Goal: Task Accomplishment & Management: Complete application form

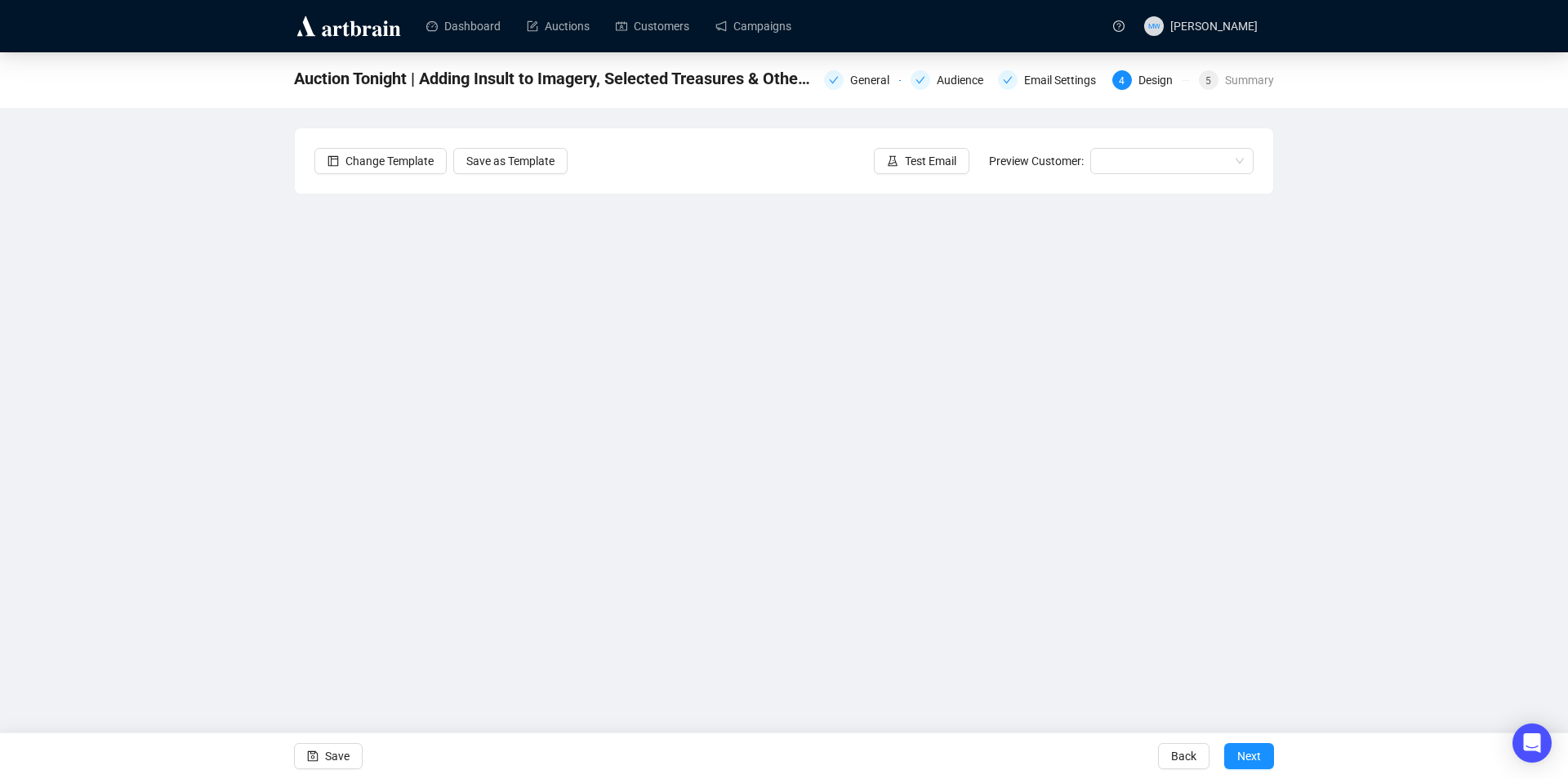
click at [1472, 211] on div "Auction Tonight | Adding Insult to Imagery, Selected Treasures & Other Fine Art…" at bounding box center [784, 365] width 1568 height 625
click at [339, 764] on span "Save" at bounding box center [337, 756] width 24 height 46
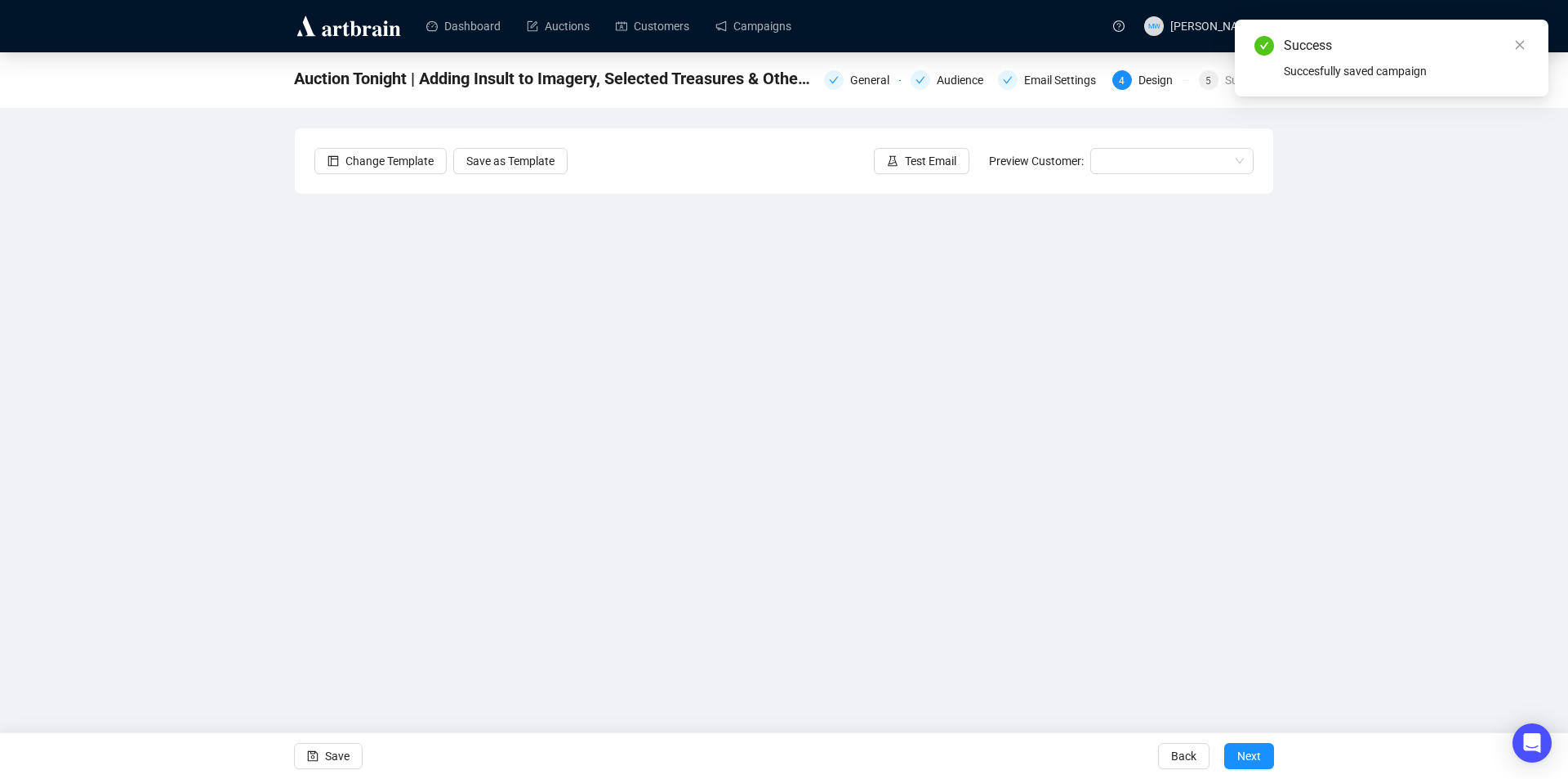
click at [920, 174] on div "Change Template Save as Template Test Email Preview Customer:" at bounding box center [784, 161] width 978 height 65
click at [920, 162] on span "Test Email" at bounding box center [930, 161] width 51 height 18
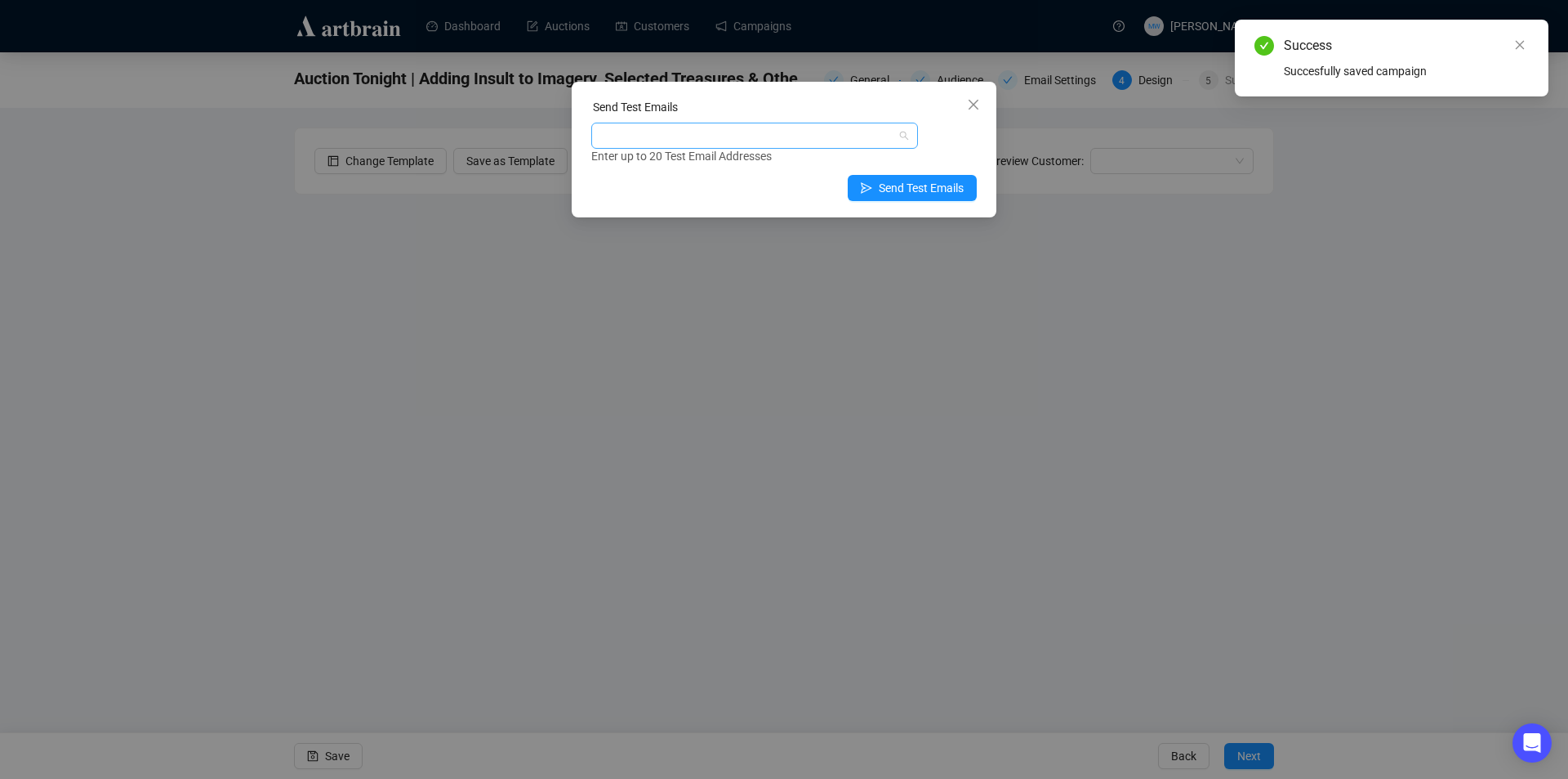
click at [612, 133] on div at bounding box center [746, 135] width 303 height 23
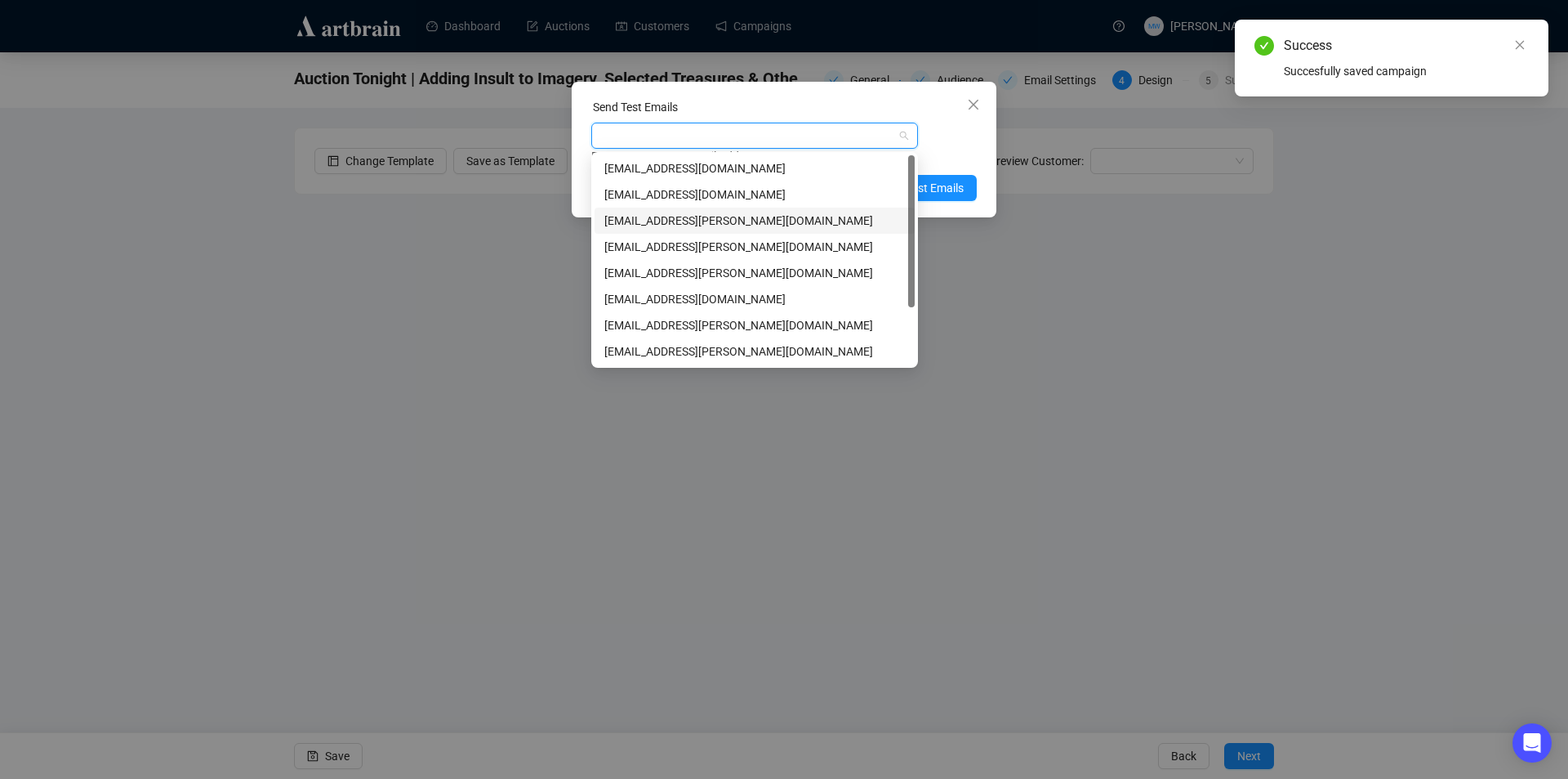
click at [656, 214] on div "[EMAIL_ADDRESS][PERSON_NAME][DOMAIN_NAME]" at bounding box center [754, 220] width 300 height 18
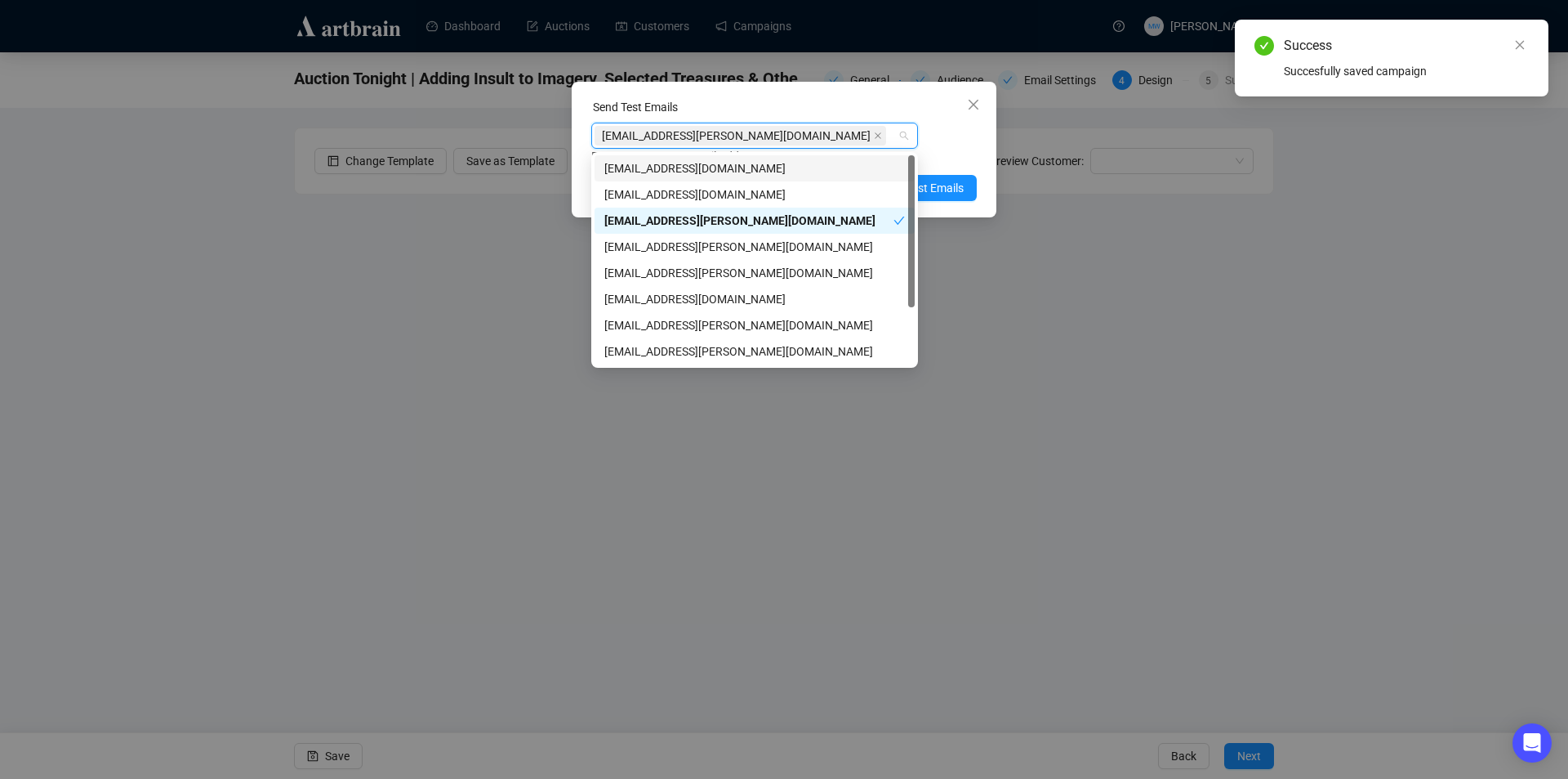
click at [981, 146] on div "Send Test Emails [EMAIL_ADDRESS][PERSON_NAME][DOMAIN_NAME] Enter up to 20 Test …" at bounding box center [784, 150] width 425 height 135
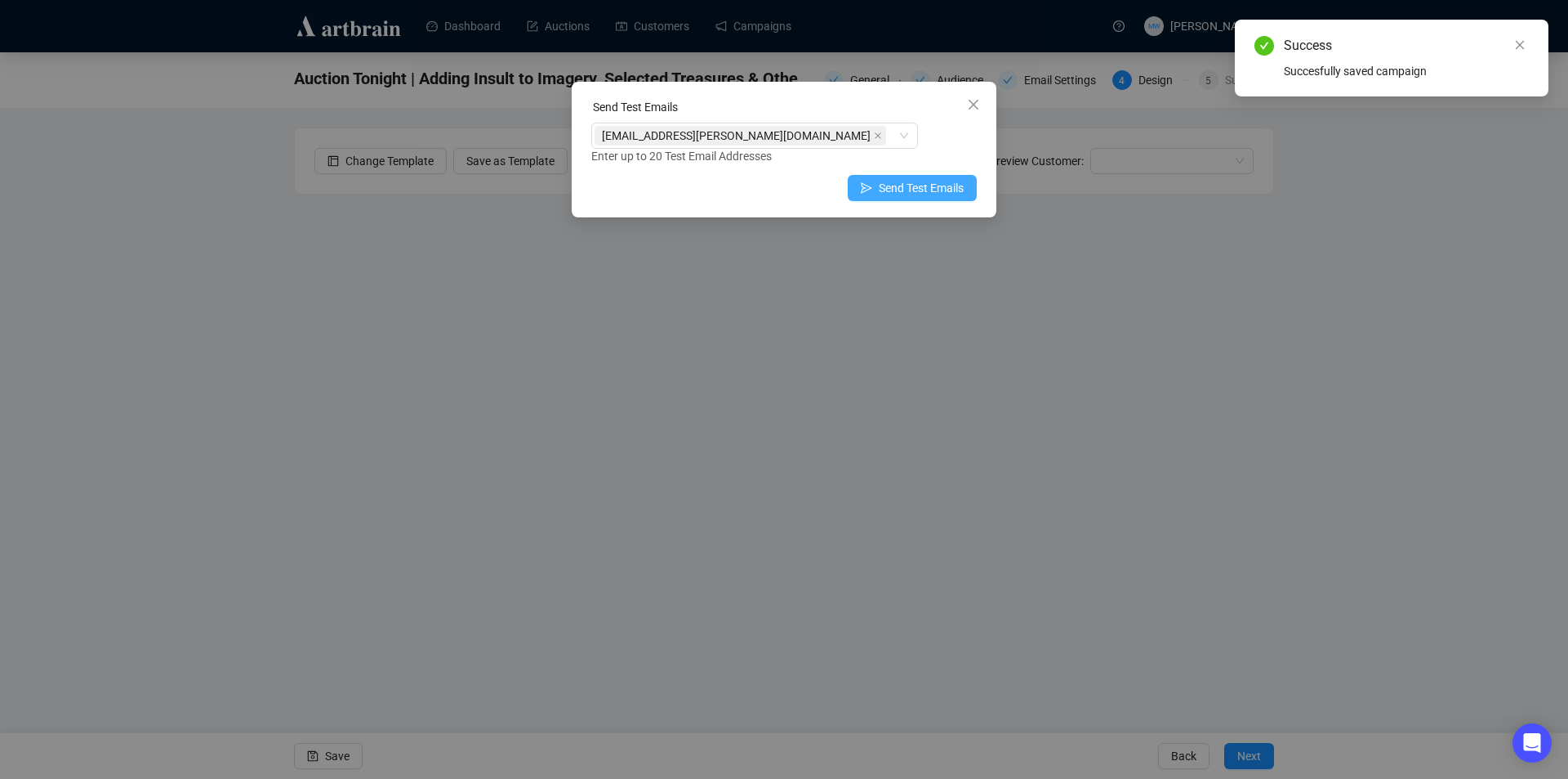
click at [945, 181] on span "Send Test Emails" at bounding box center [921, 188] width 85 height 18
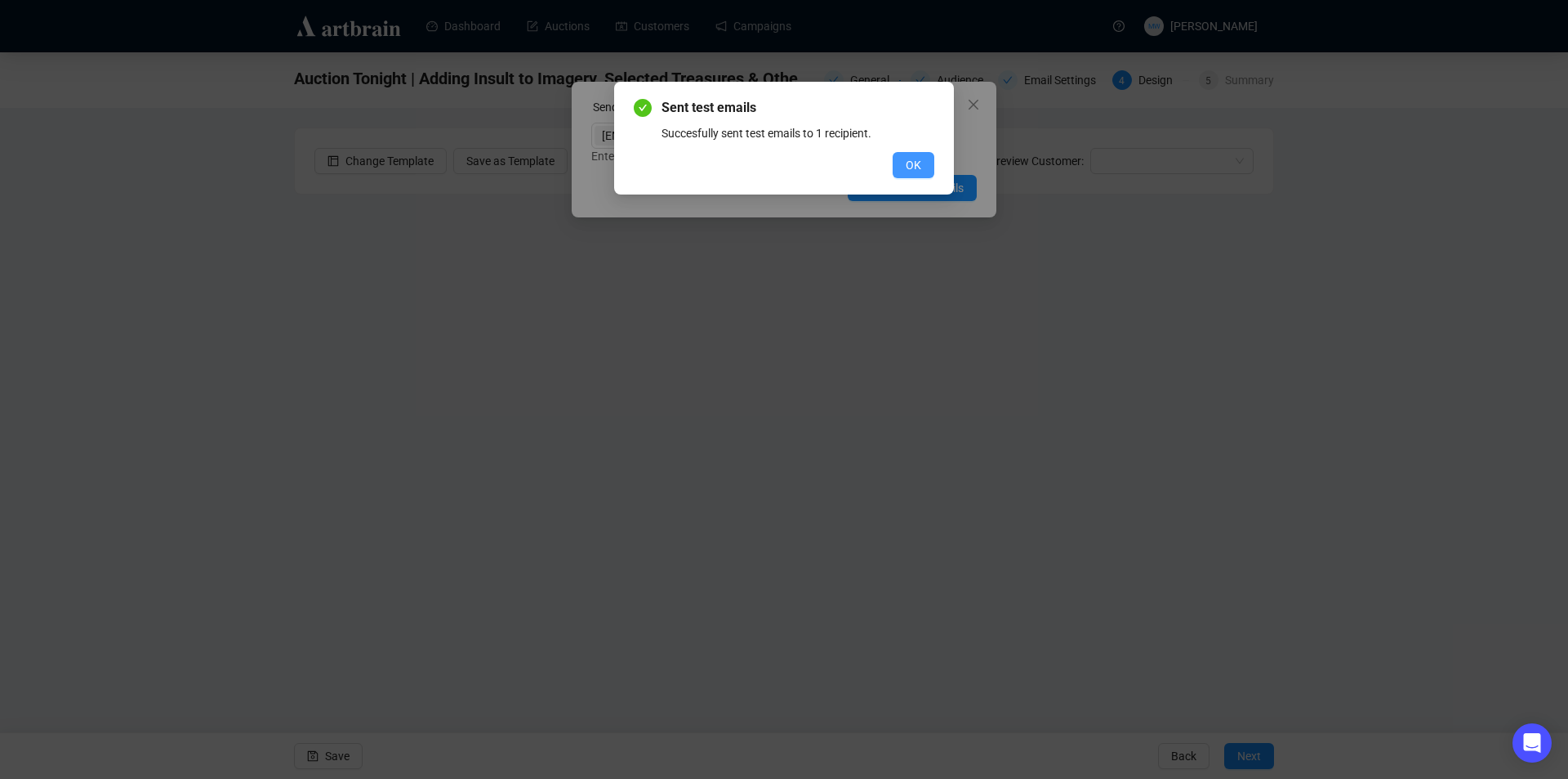
click at [905, 171] on button "OK" at bounding box center [913, 164] width 42 height 26
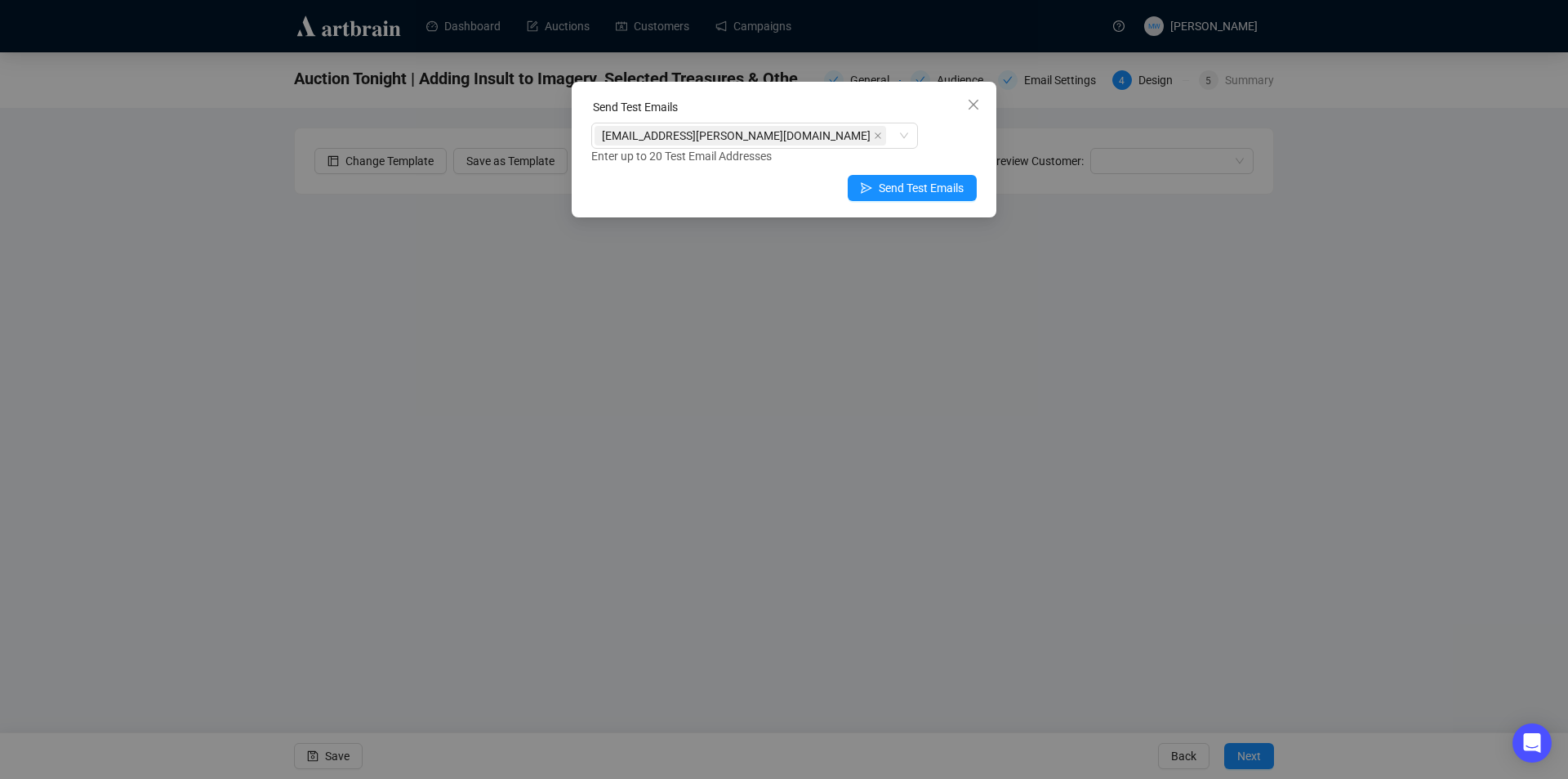
click at [975, 103] on icon "close" at bounding box center [973, 104] width 10 height 10
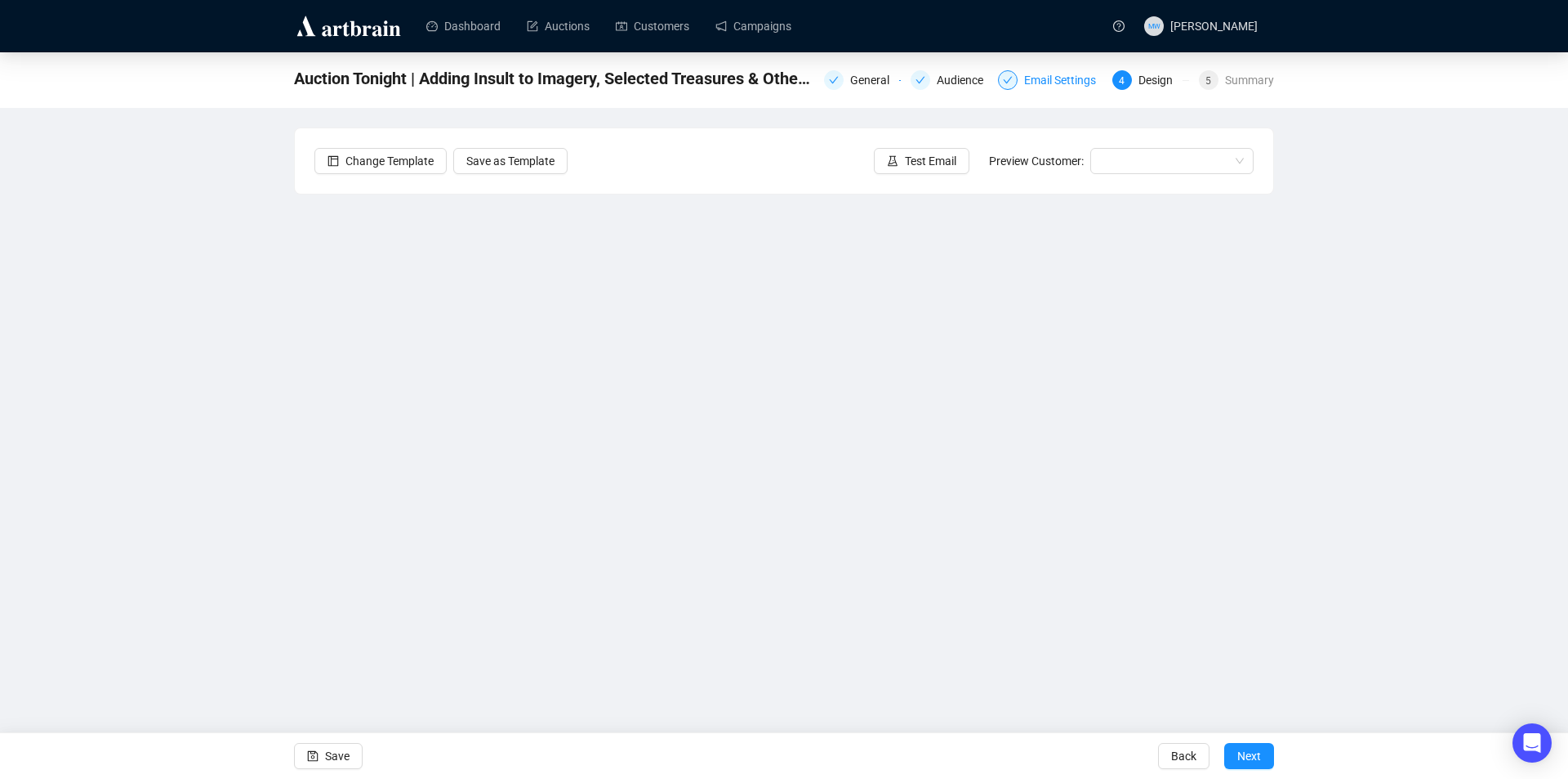
click at [1034, 72] on div "Email Settings" at bounding box center [1065, 80] width 82 height 20
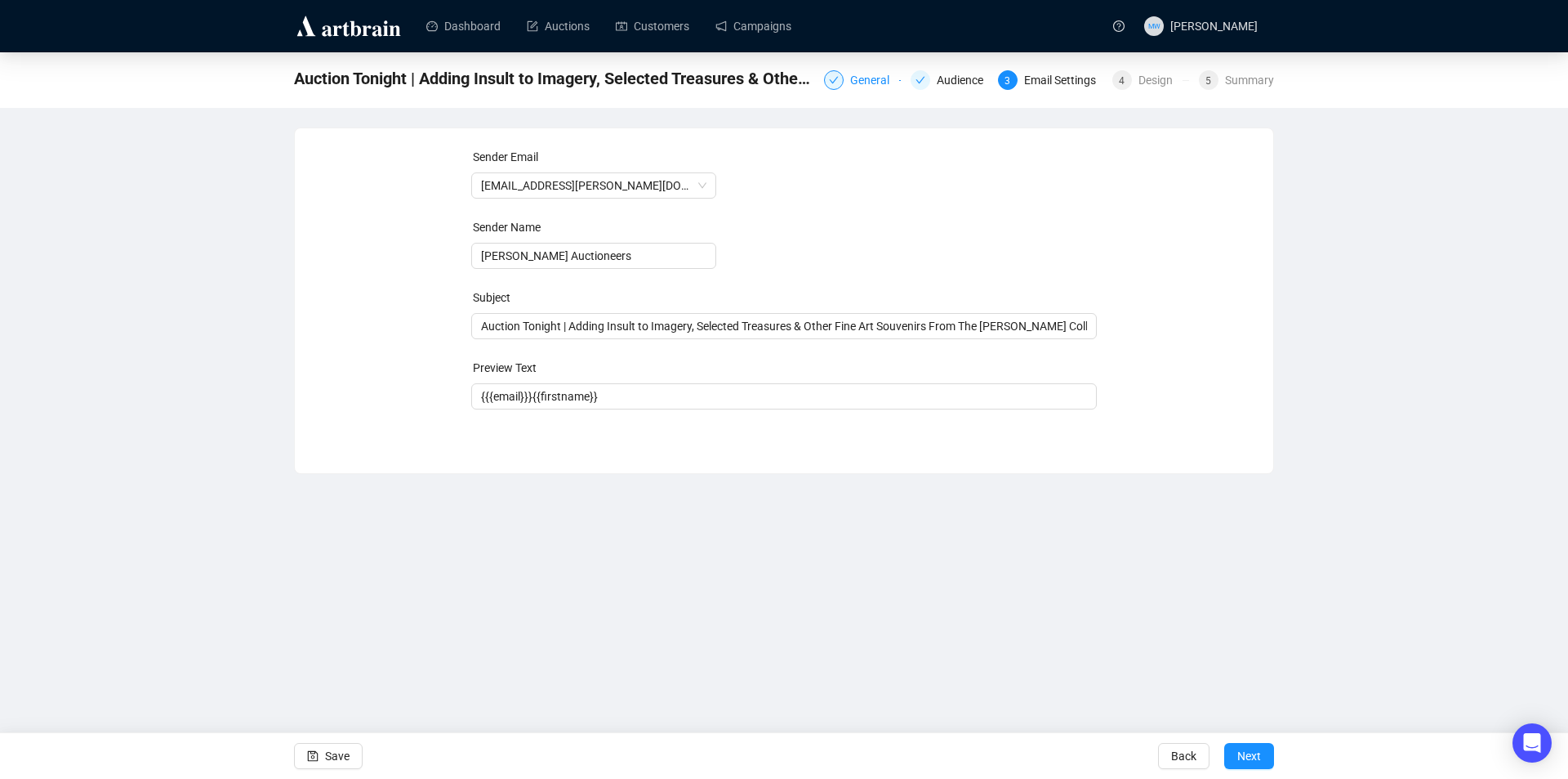
click at [852, 88] on div "General" at bounding box center [874, 80] width 49 height 20
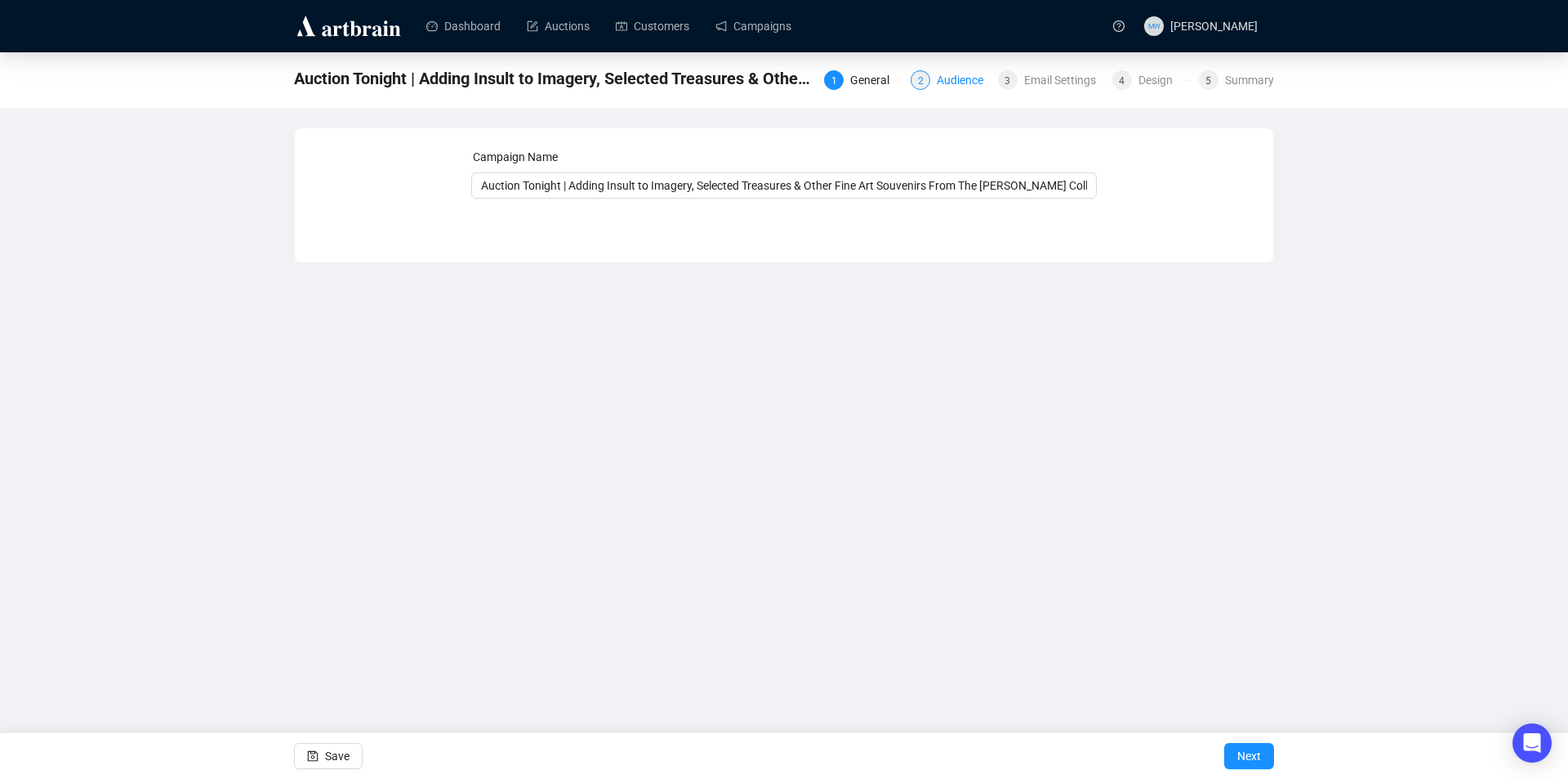
click at [956, 84] on div "Audience" at bounding box center [964, 80] width 56 height 20
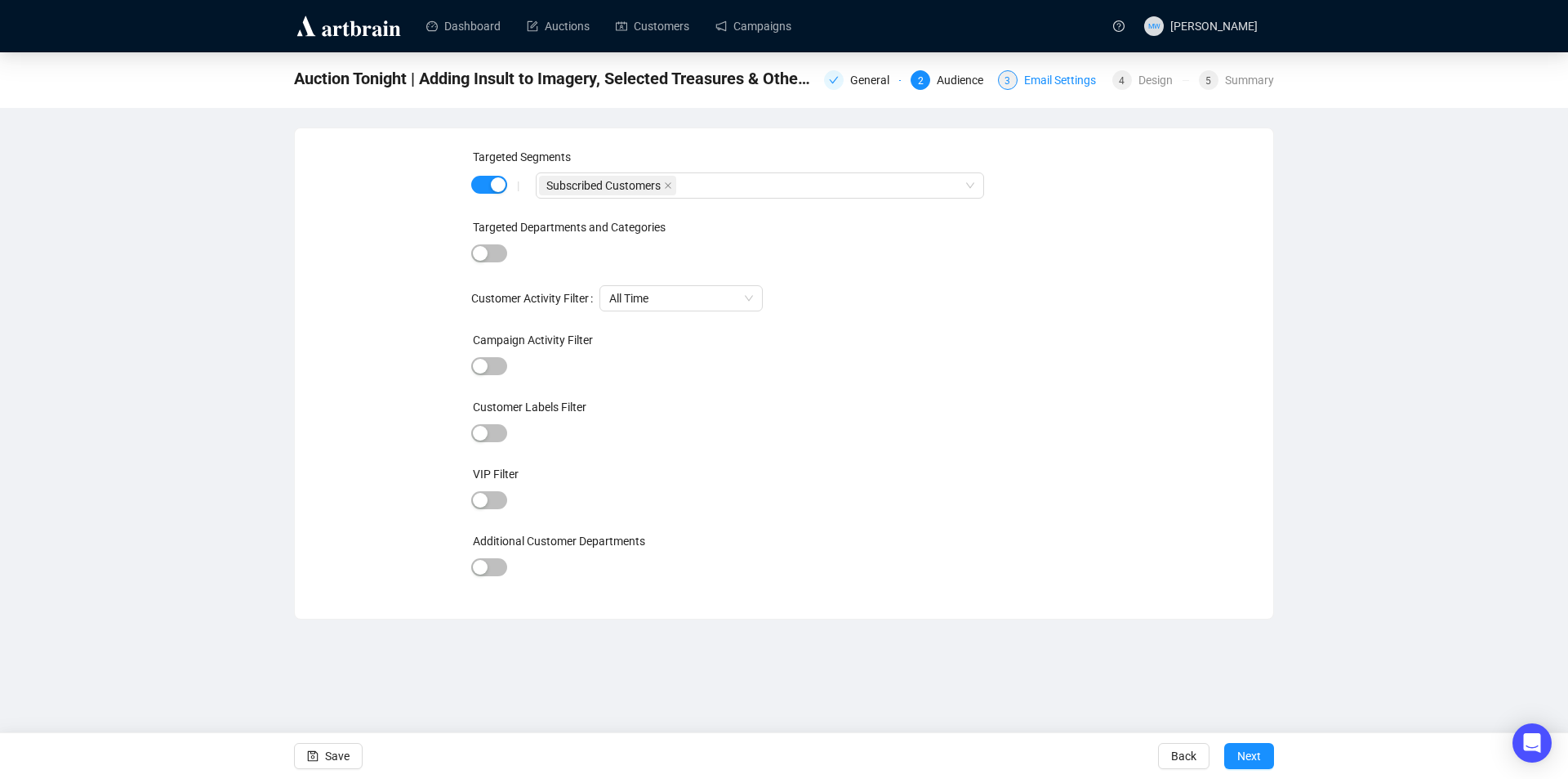
click at [1062, 80] on div "Email Settings" at bounding box center [1065, 80] width 82 height 20
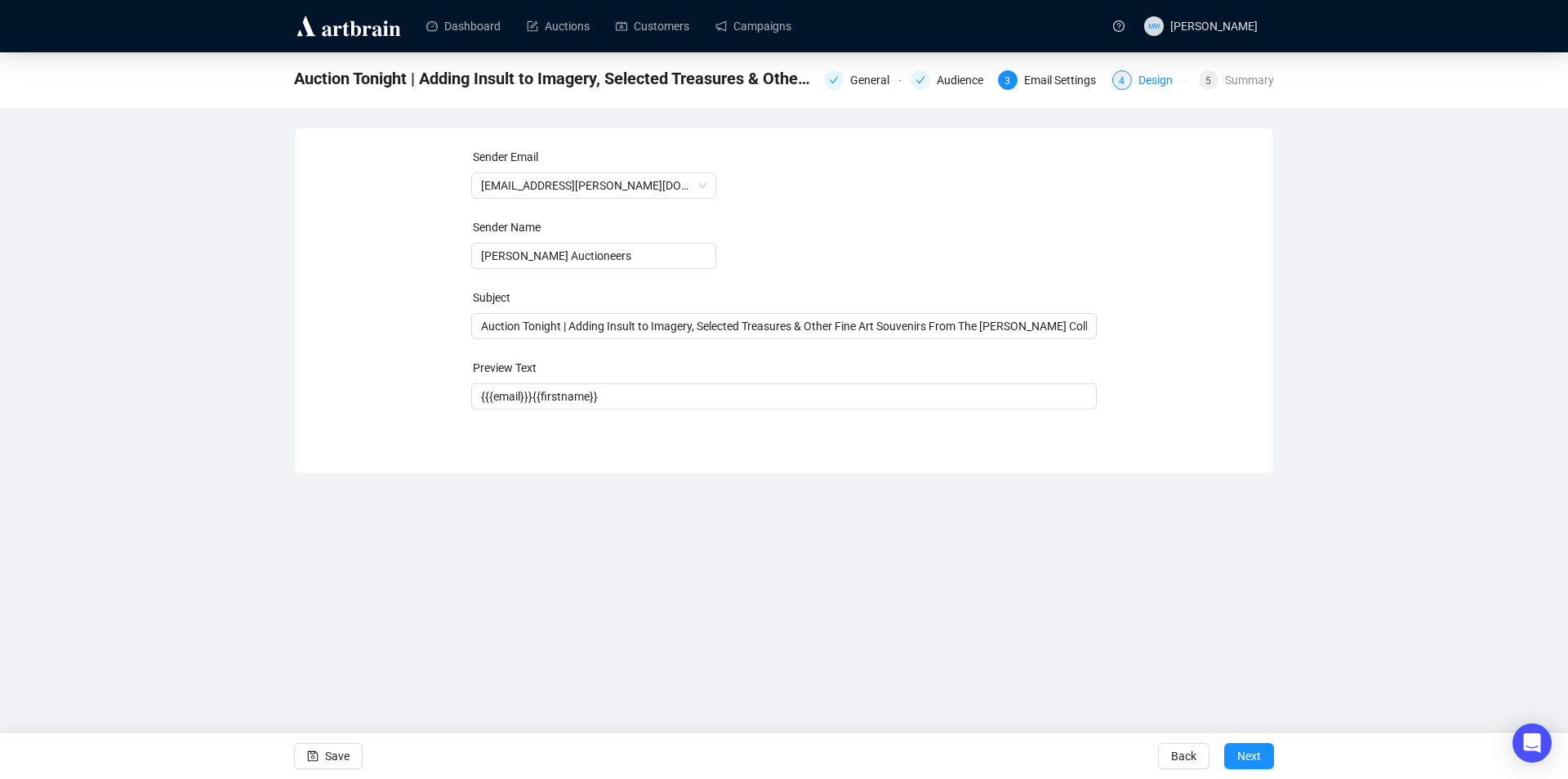
click at [1146, 79] on div "Design" at bounding box center [1160, 80] width 44 height 20
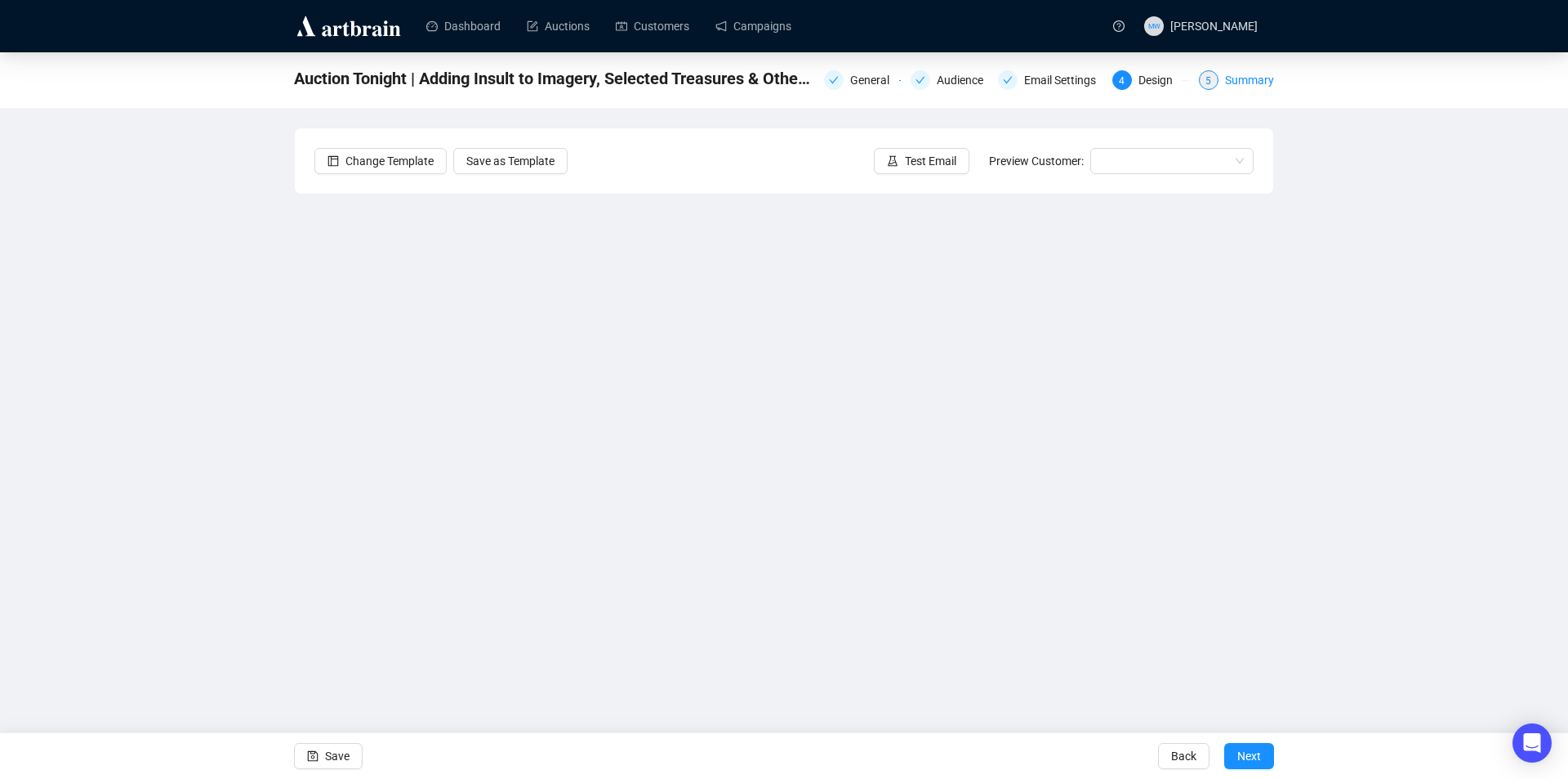
click at [1241, 75] on div "Summary" at bounding box center [1250, 80] width 49 height 20
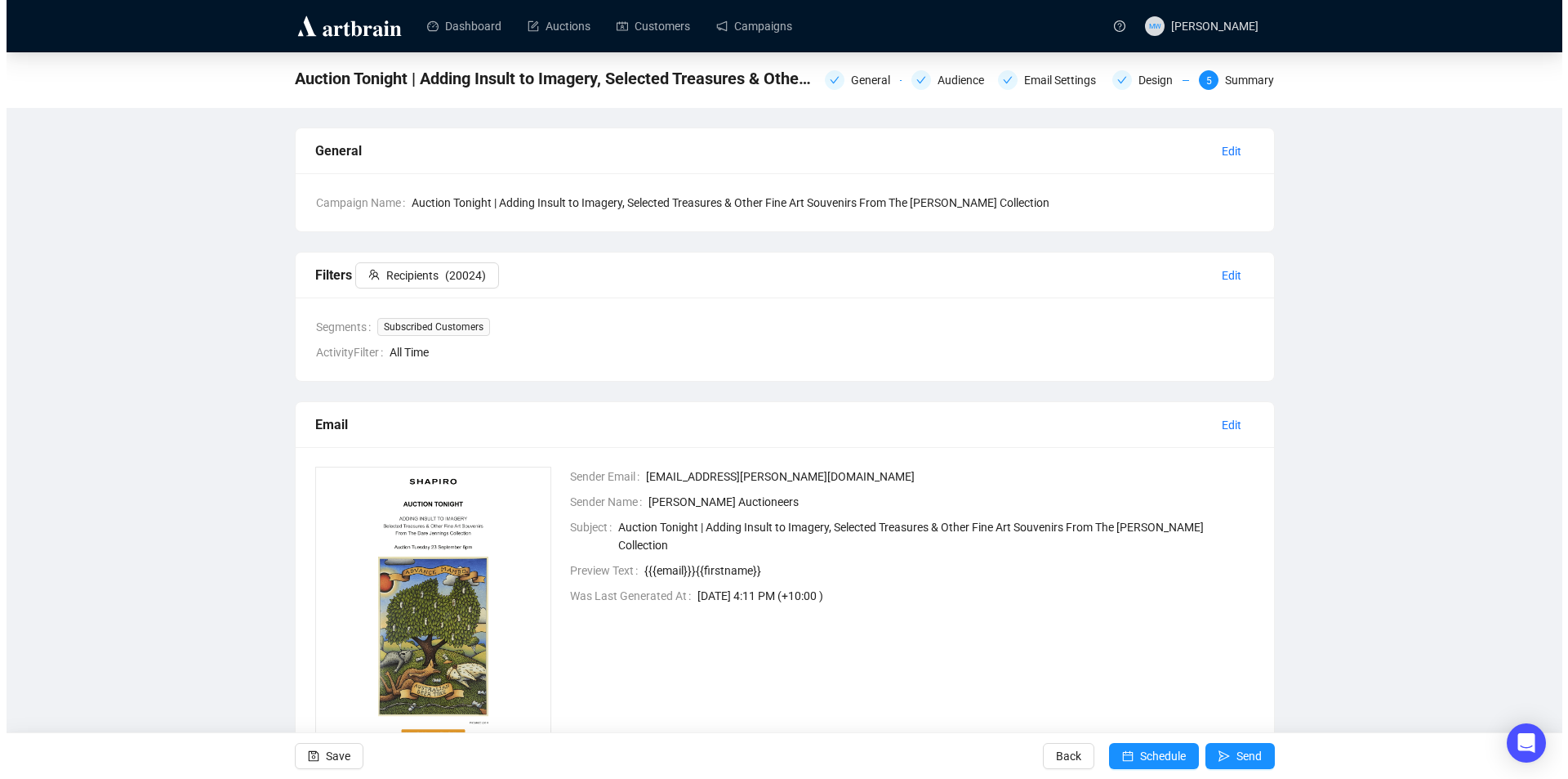
scroll to position [118, 0]
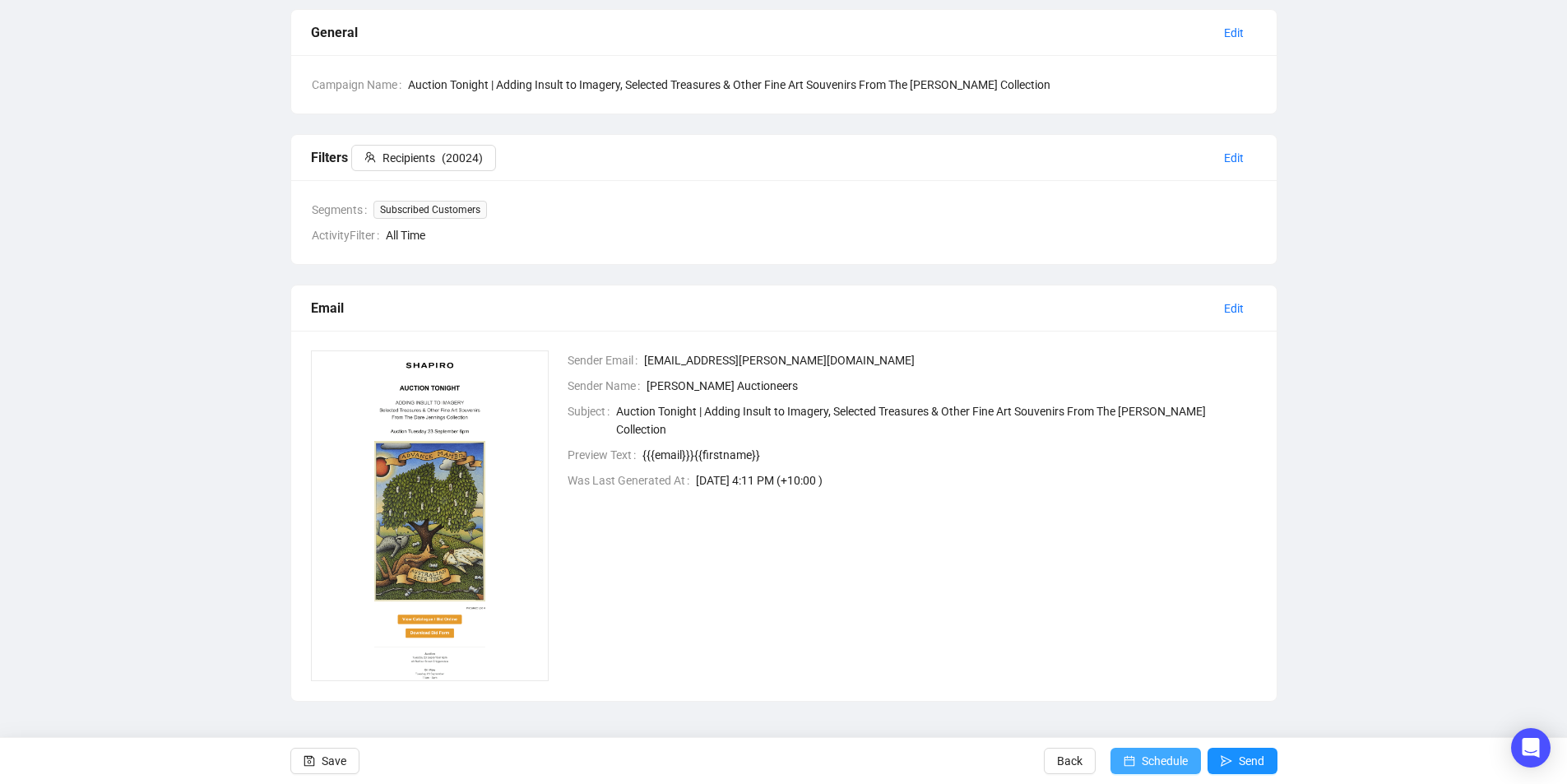
click at [1159, 758] on span "Schedule" at bounding box center [1164, 760] width 46 height 46
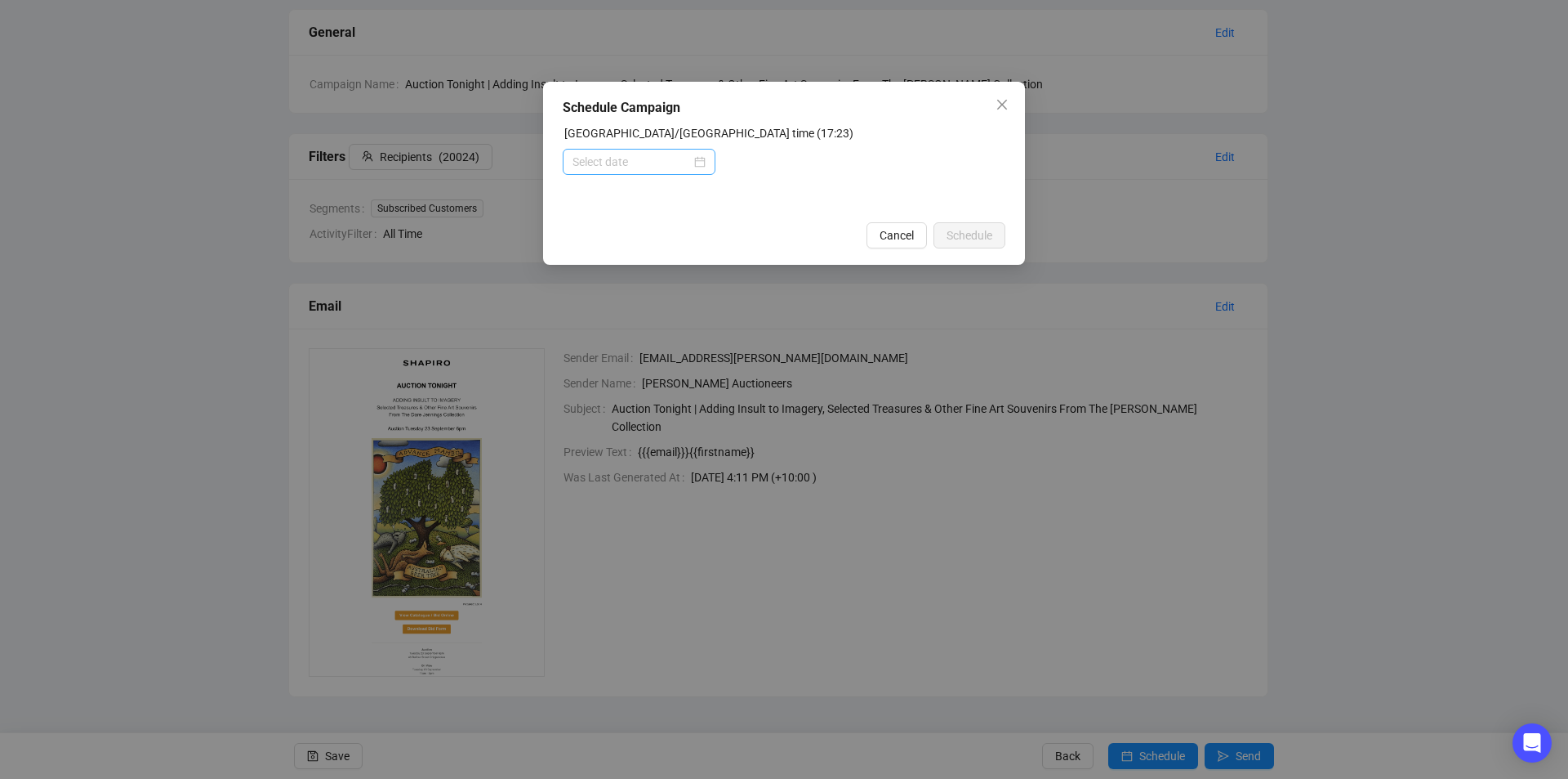
click at [706, 166] on div at bounding box center [639, 162] width 152 height 26
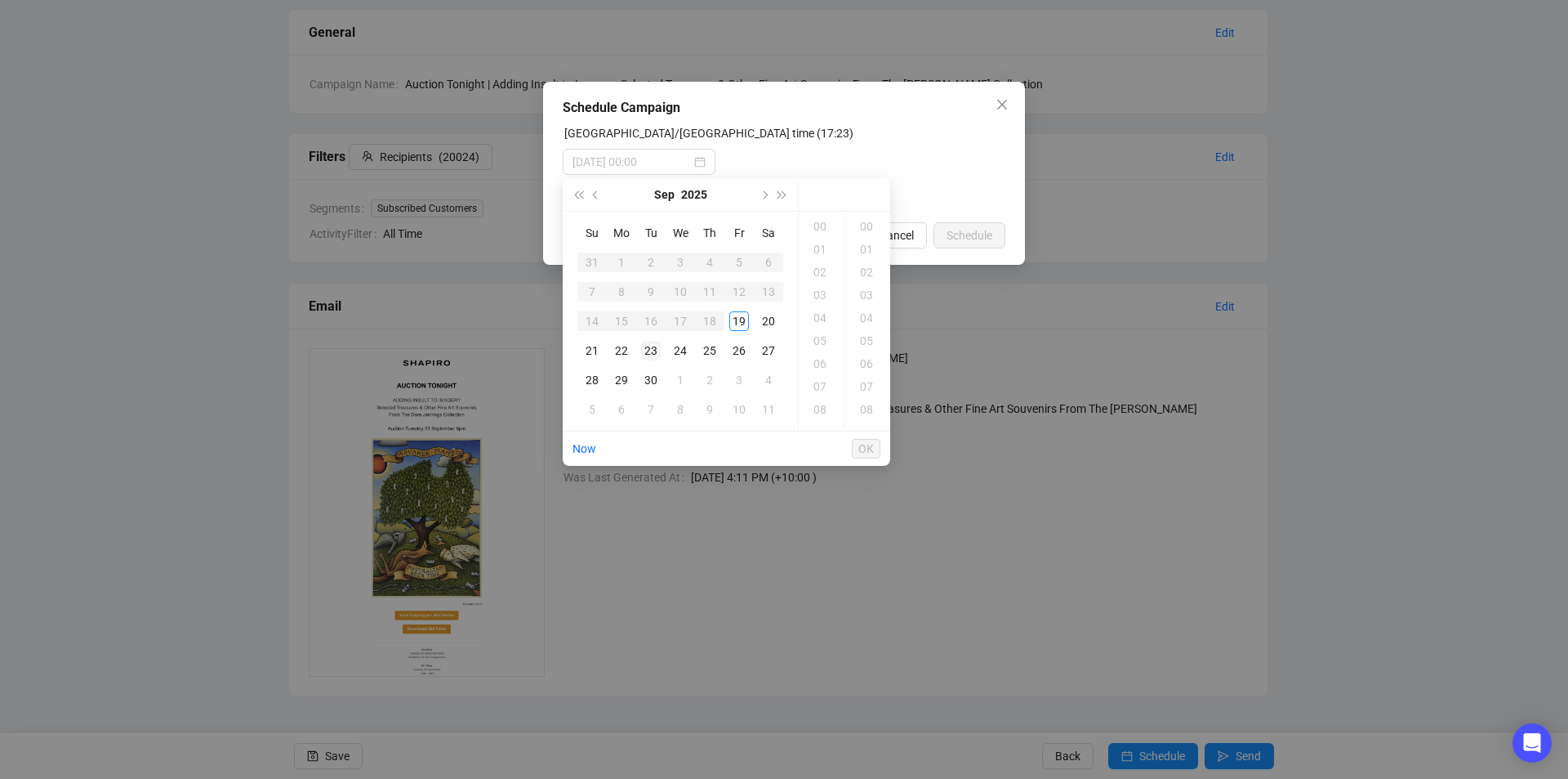
click at [654, 353] on div "23" at bounding box center [651, 350] width 20 height 20
click at [811, 348] on div "09" at bounding box center [821, 350] width 39 height 23
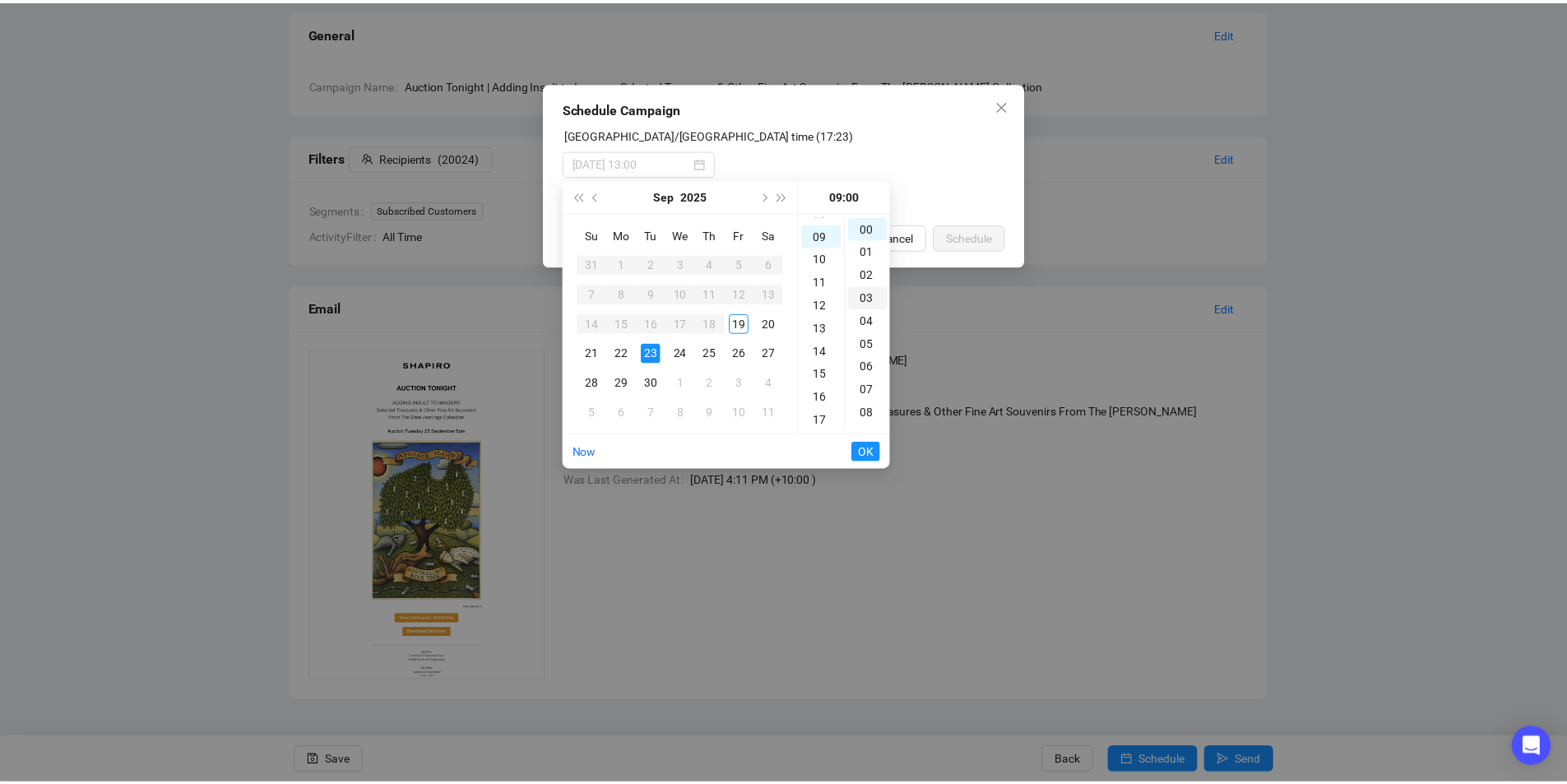
scroll to position [207, 0]
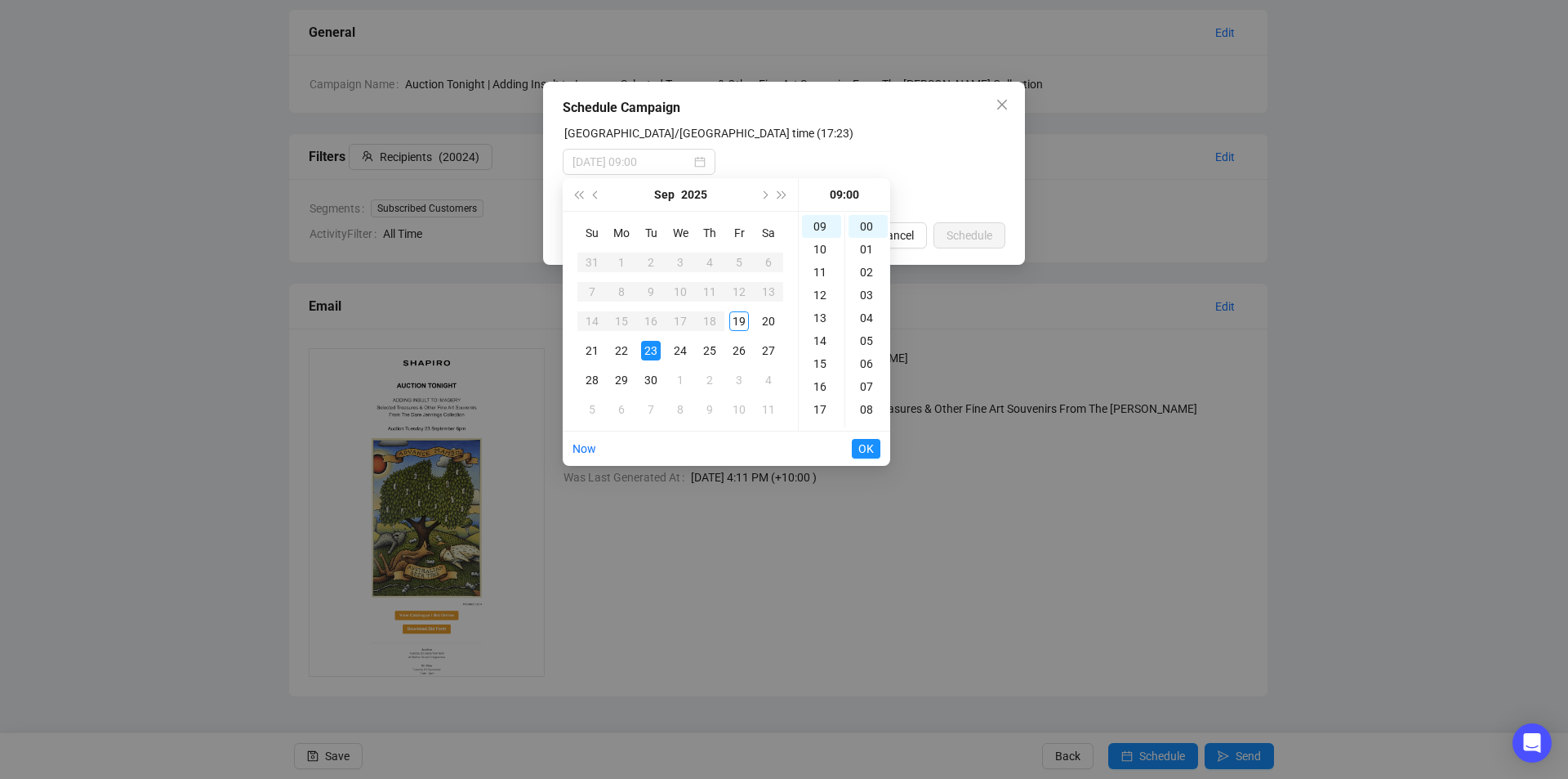
click at [651, 349] on div "23" at bounding box center [651, 350] width 20 height 20
type input "[DATE] 09:00"
click at [862, 450] on span "OK" at bounding box center [865, 449] width 15 height 31
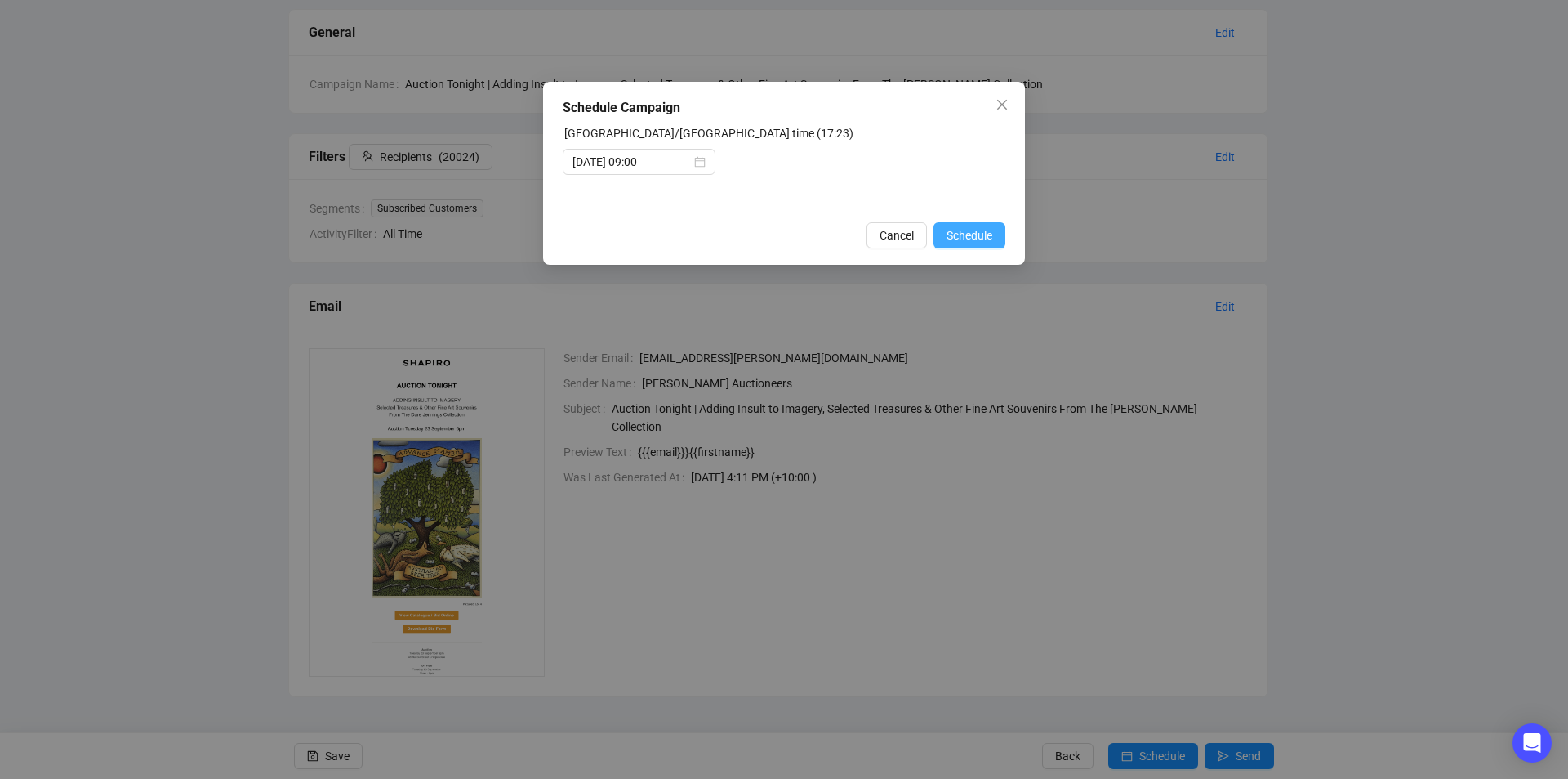
click at [975, 235] on span "Schedule" at bounding box center [969, 236] width 46 height 18
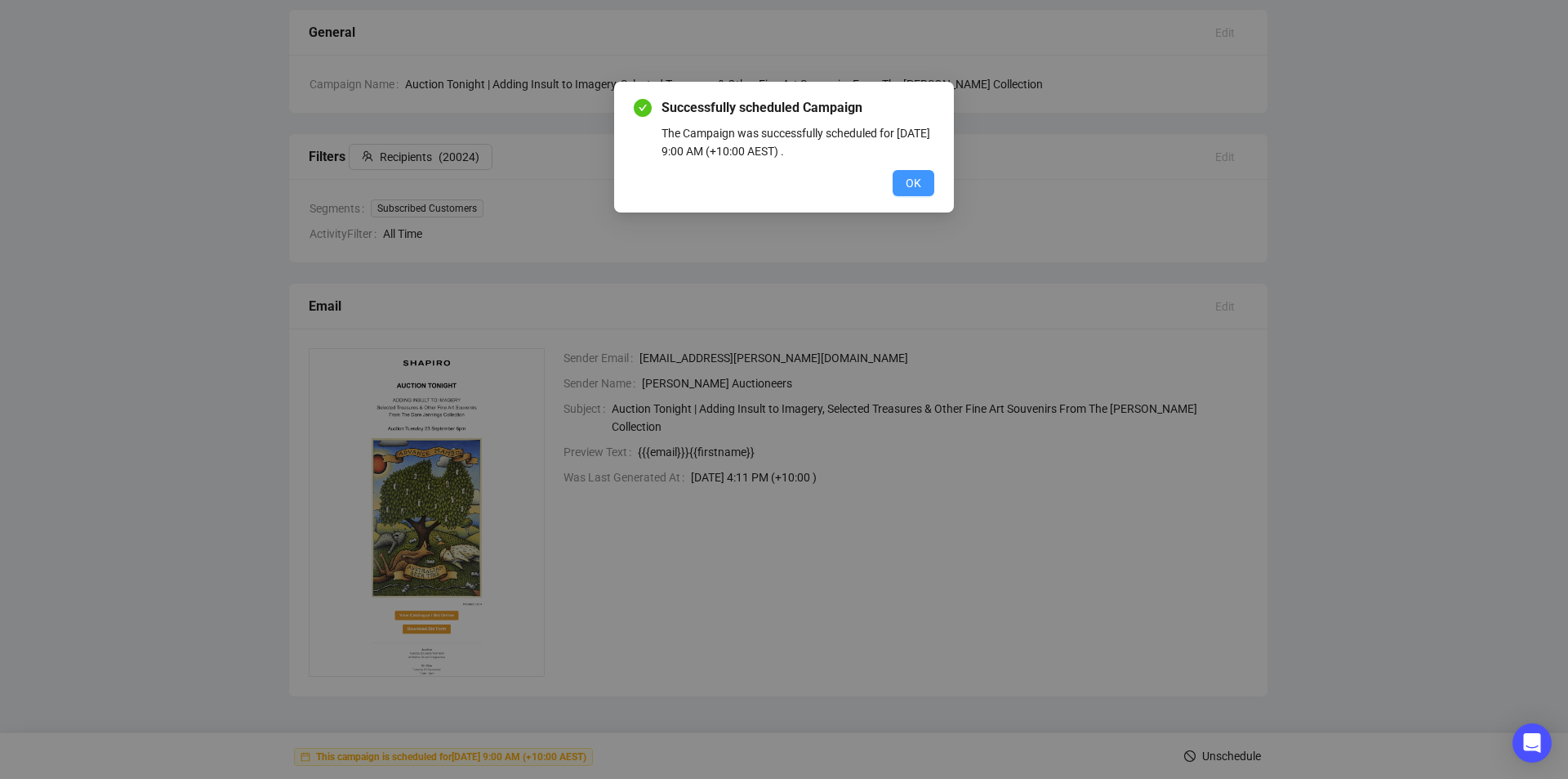
click at [915, 182] on span "OK" at bounding box center [913, 183] width 15 height 18
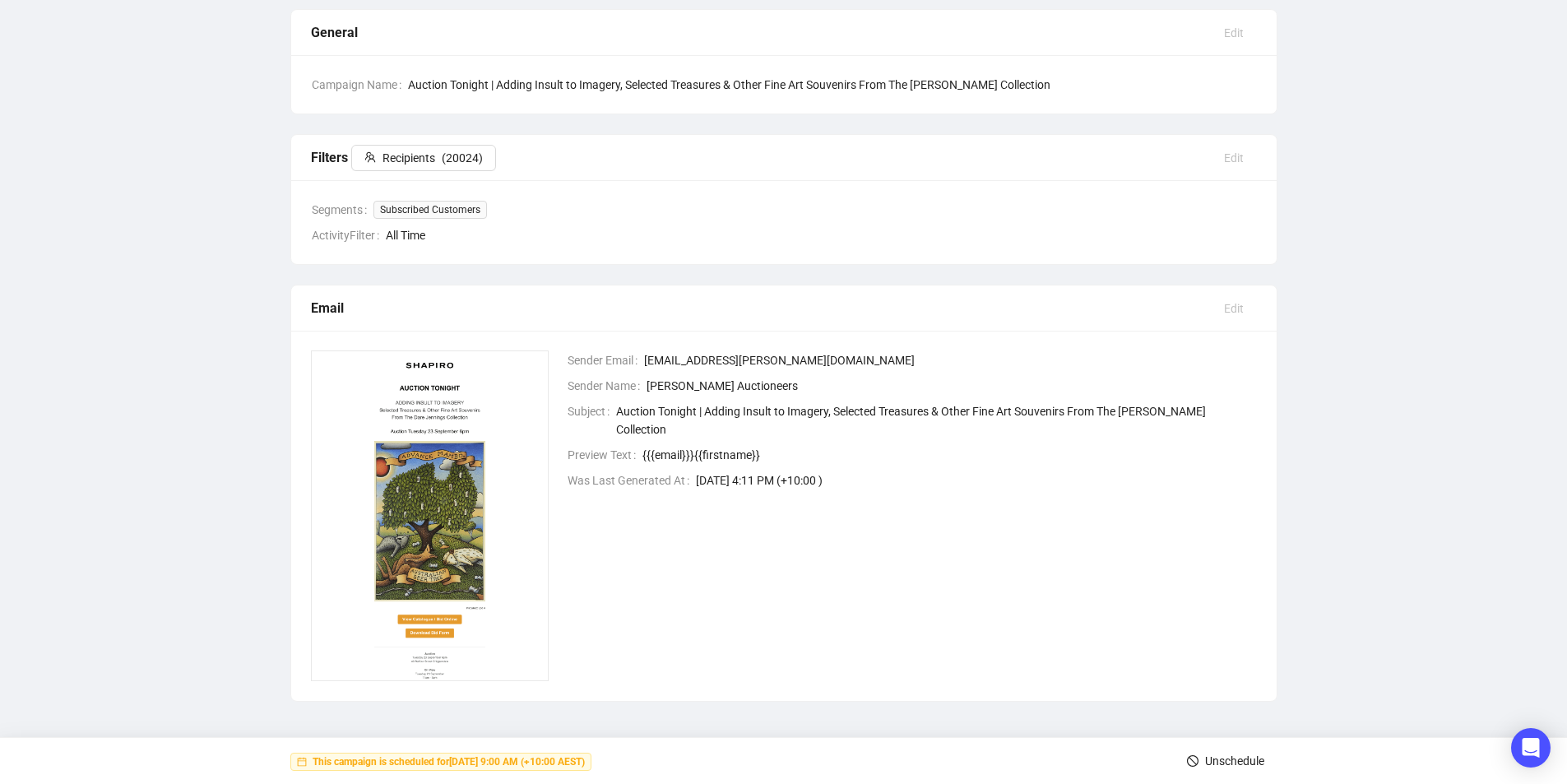
scroll to position [0, 0]
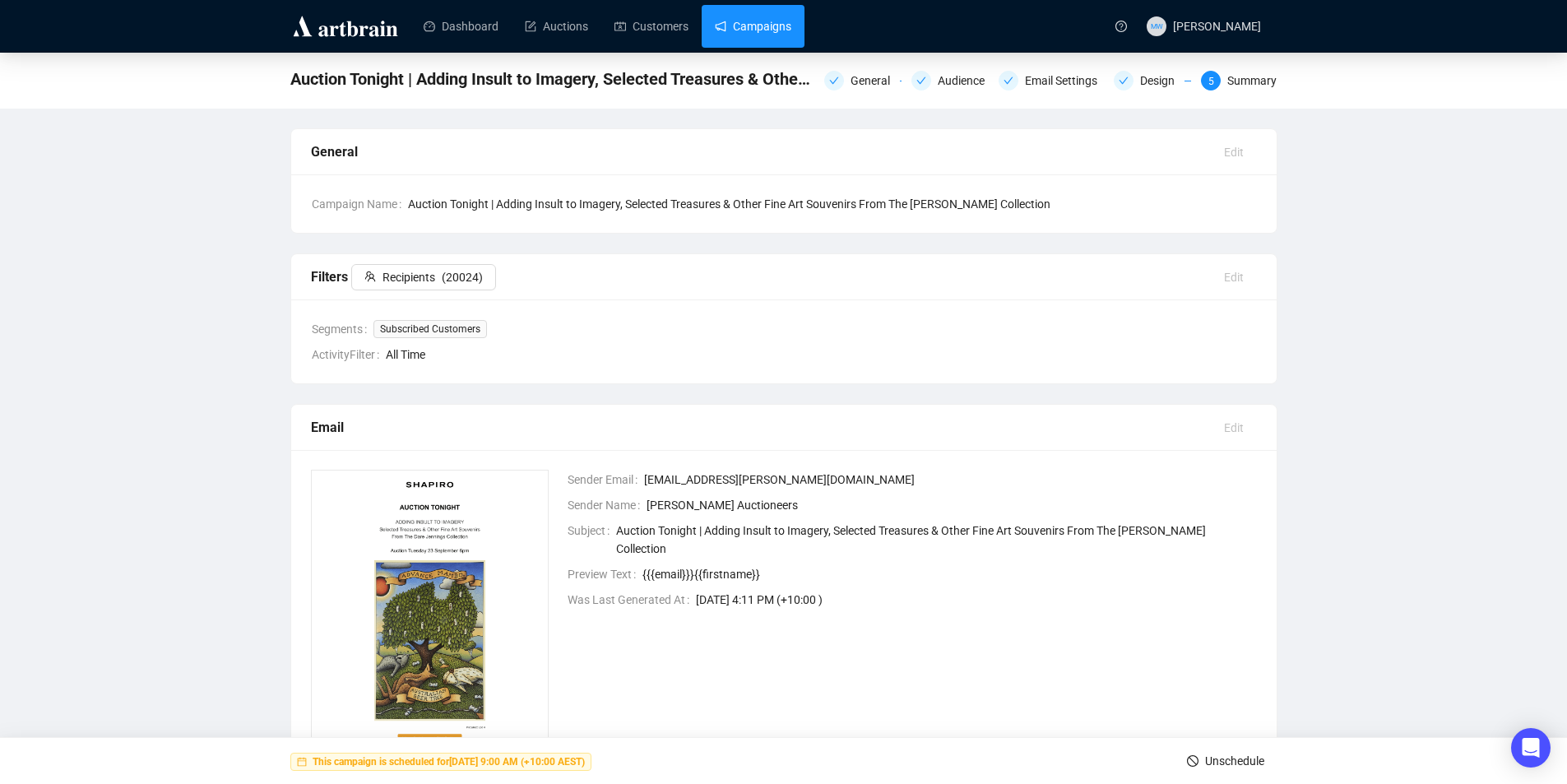
click at [752, 14] on link "Campaigns" at bounding box center [754, 25] width 76 height 43
